Goal: Find specific page/section: Find specific page/section

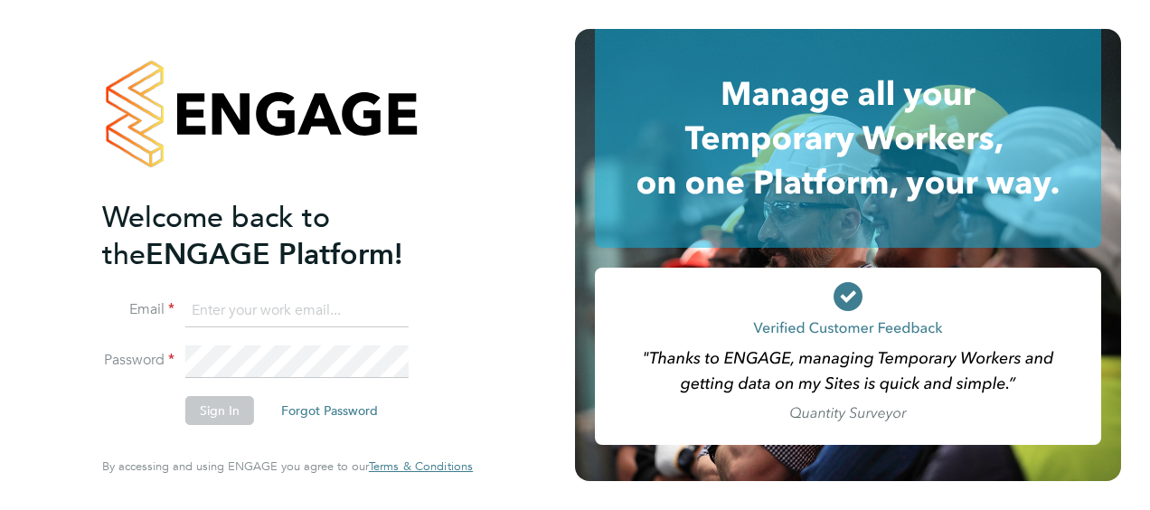
type input "[EMAIL_ADDRESS][PERSON_NAME][DOMAIN_NAME]"
click at [222, 408] on button "Sign In" at bounding box center [219, 410] width 69 height 29
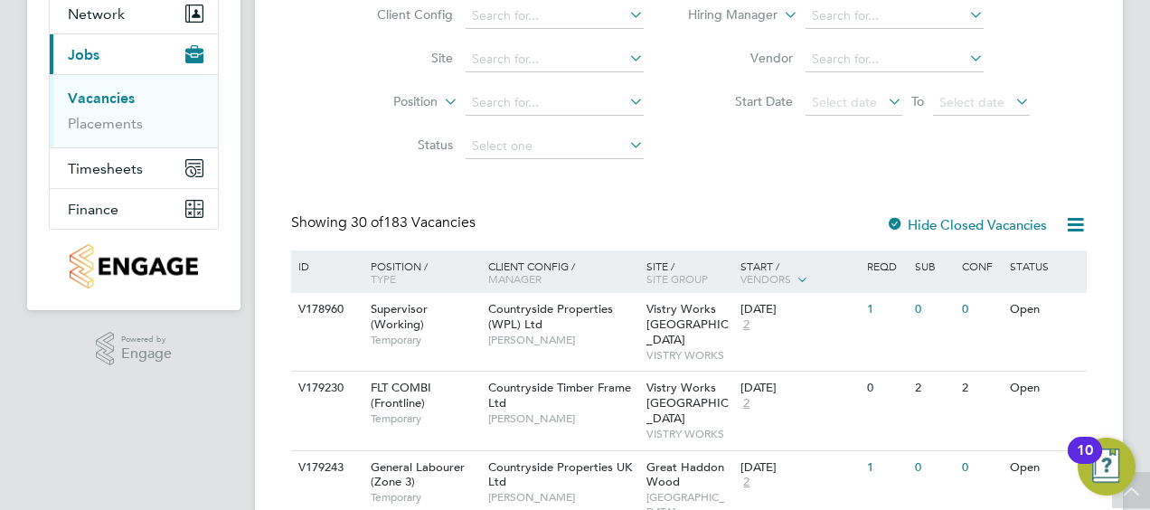
scroll to position [90, 0]
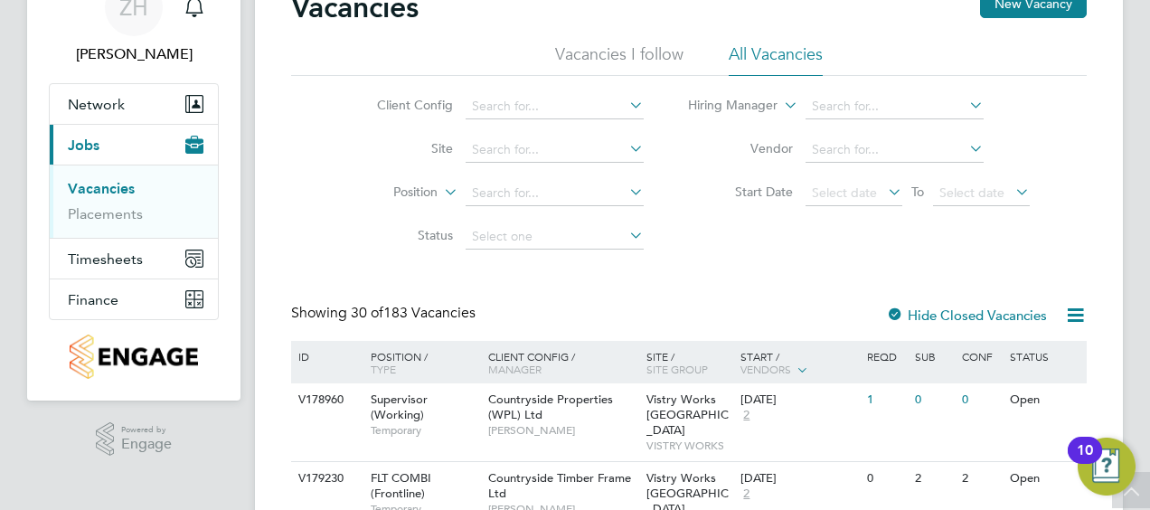
click at [630, 45] on li "Vacancies I follow" at bounding box center [619, 59] width 128 height 33
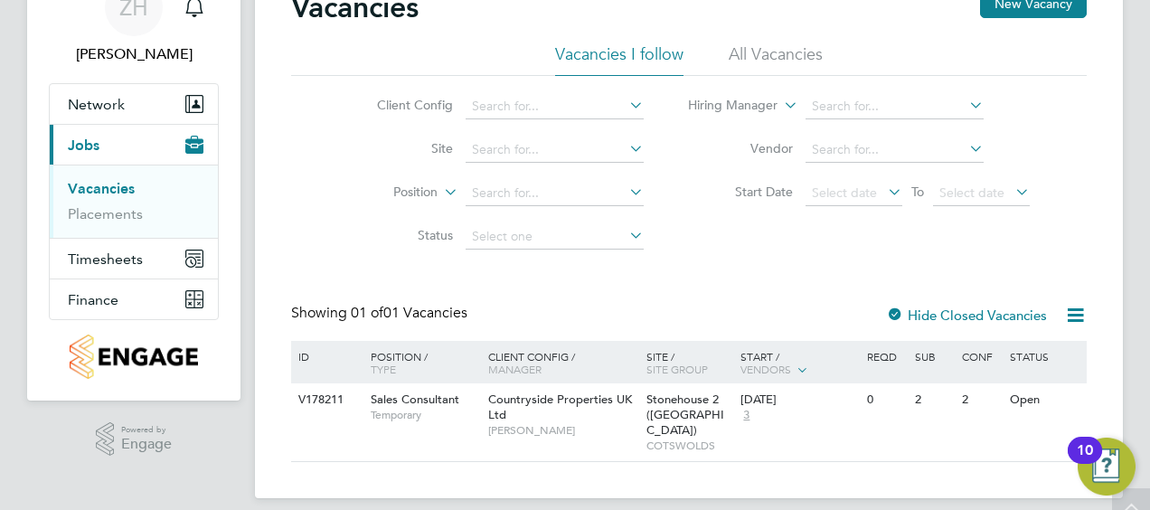
scroll to position [92, 0]
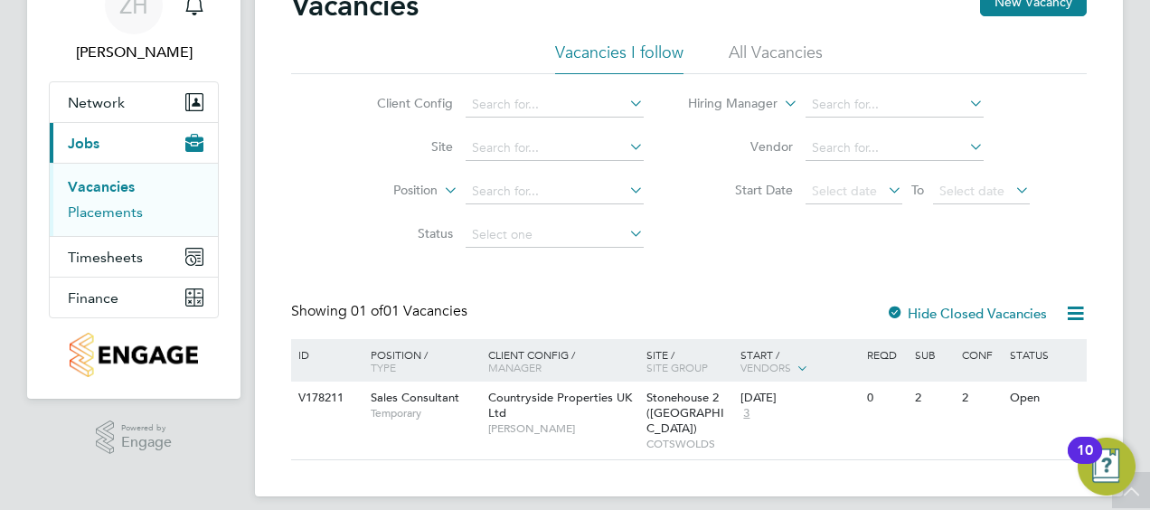
click at [127, 211] on link "Placements" at bounding box center [105, 211] width 75 height 17
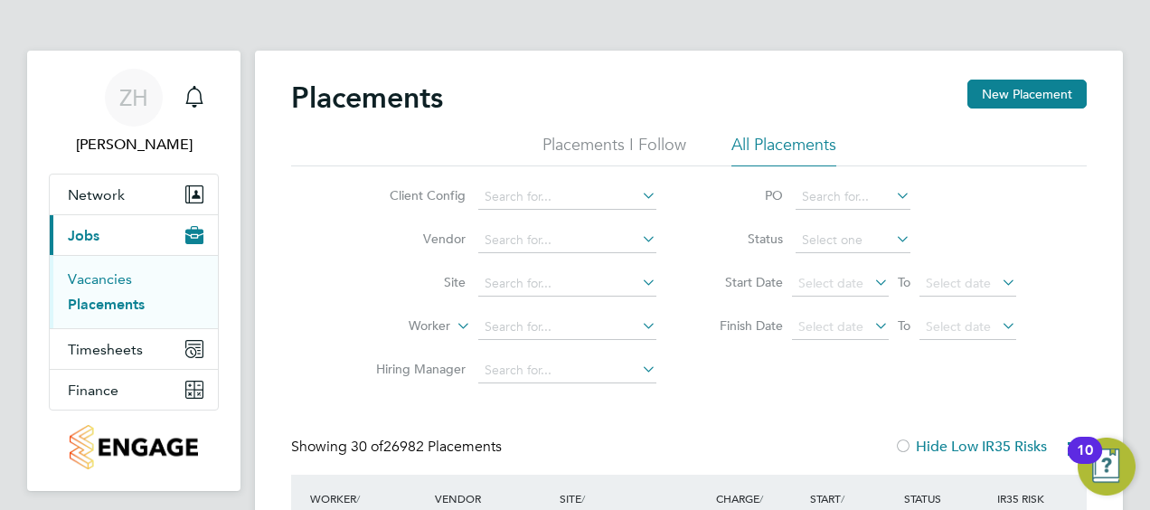
click at [123, 278] on link "Vacancies" at bounding box center [100, 278] width 64 height 17
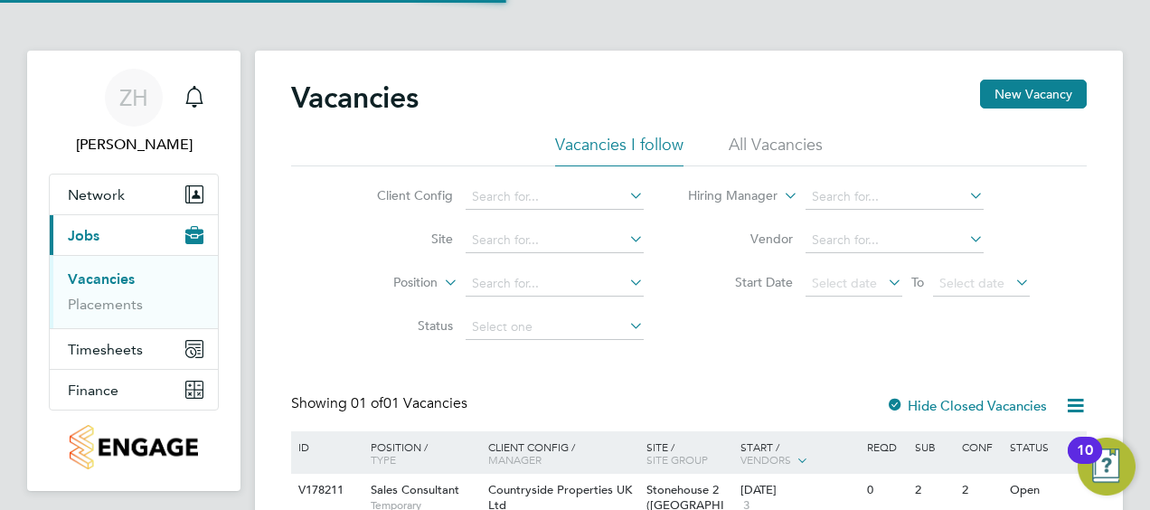
click at [779, 143] on li "All Vacancies" at bounding box center [776, 150] width 94 height 33
